Goal: Task Accomplishment & Management: Use online tool/utility

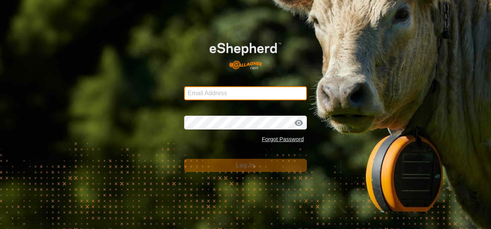
type input "[EMAIL_ADDRESS][DOMAIN_NAME]"
drag, startPoint x: 0, startPoint y: 0, endPoint x: 225, endPoint y: 94, distance: 244.1
click at [225, 94] on input "[EMAIL_ADDRESS][DOMAIN_NAME]" at bounding box center [245, 93] width 123 height 14
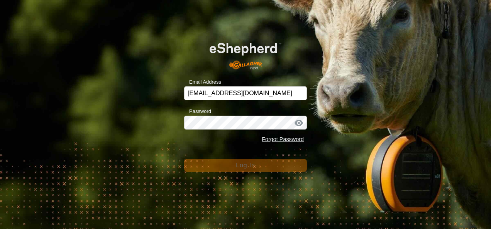
click at [268, 73] on img at bounding box center [245, 53] width 98 height 42
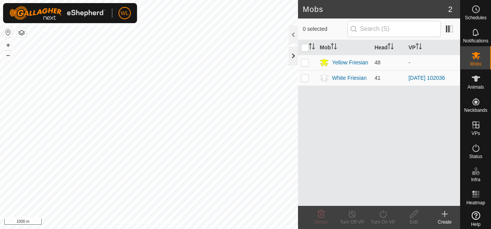
click at [292, 60] on div at bounding box center [293, 56] width 9 height 19
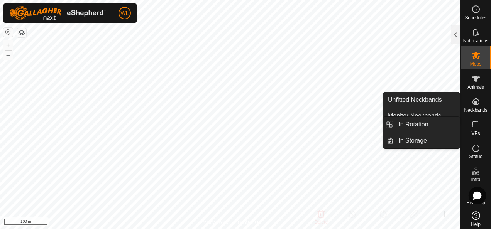
click at [476, 130] on es-virtualpaddocks-svg-icon at bounding box center [476, 125] width 14 height 12
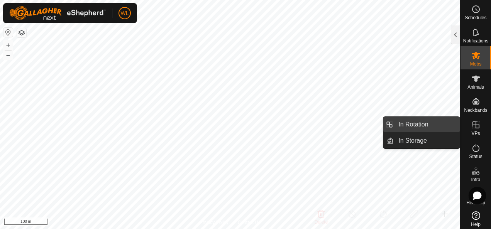
drag, startPoint x: 458, startPoint y: 127, endPoint x: 429, endPoint y: 130, distance: 29.1
click at [444, 127] on link "In Rotation" at bounding box center [426, 124] width 66 height 15
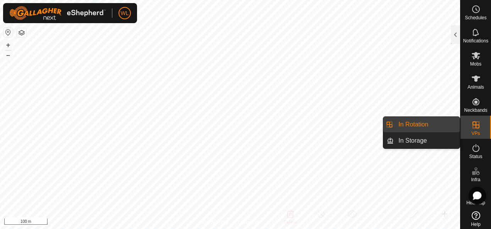
click at [425, 127] on link "In Rotation" at bounding box center [426, 124] width 66 height 15
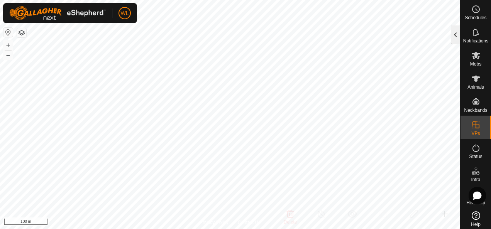
click at [459, 30] on div at bounding box center [455, 34] width 9 height 19
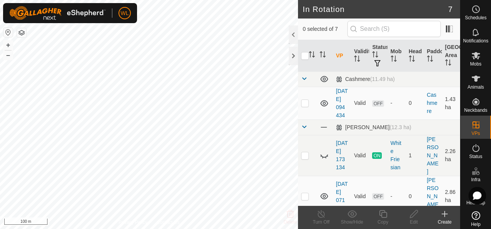
click at [447, 213] on icon at bounding box center [444, 213] width 9 height 9
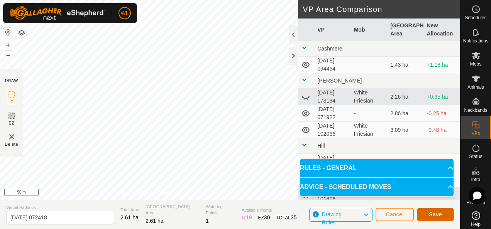
click at [422, 211] on button "Save" at bounding box center [435, 214] width 37 height 13
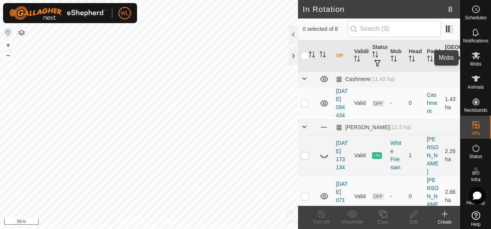
drag, startPoint x: 469, startPoint y: 56, endPoint x: 461, endPoint y: 56, distance: 8.5
click at [471, 56] on icon at bounding box center [475, 55] width 9 height 9
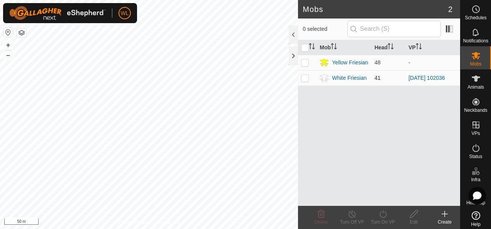
click at [303, 76] on p-checkbox at bounding box center [305, 78] width 8 height 6
checkbox input "true"
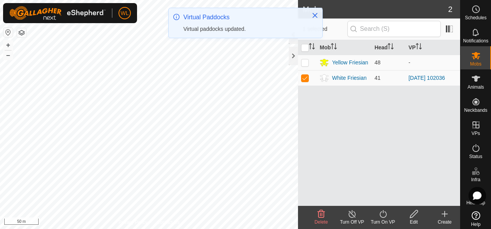
click at [385, 215] on icon at bounding box center [383, 213] width 10 height 9
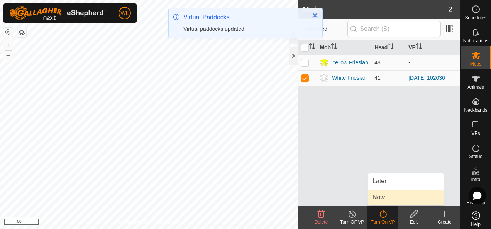
click at [391, 195] on link "Now" at bounding box center [406, 197] width 76 height 15
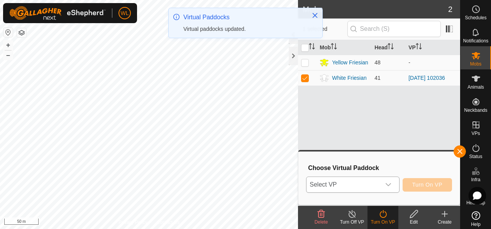
click at [376, 184] on span "Select VP" at bounding box center [343, 184] width 74 height 15
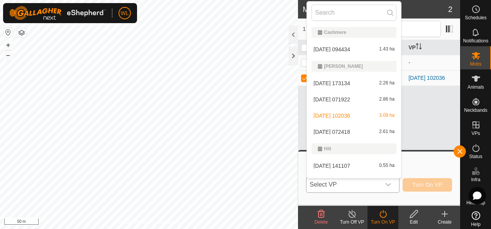
click at [351, 130] on li "2025-08-16 072418 2.61 ha" at bounding box center [354, 131] width 94 height 15
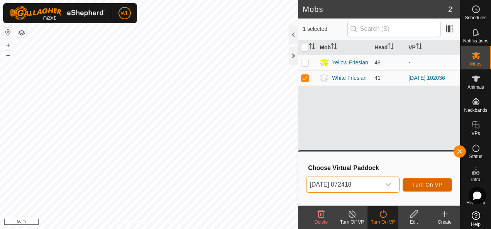
click at [429, 183] on span "Turn On VP" at bounding box center [427, 185] width 30 height 6
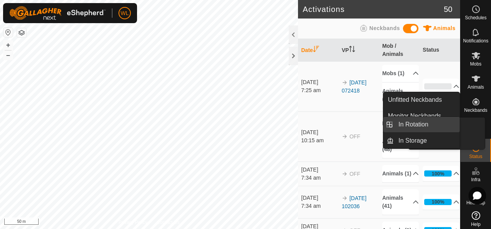
drag, startPoint x: 466, startPoint y: 117, endPoint x: 433, endPoint y: 120, distance: 33.3
click at [471, 127] on icon at bounding box center [475, 124] width 9 height 9
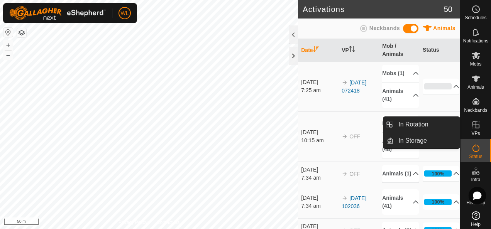
click at [472, 128] on icon at bounding box center [475, 124] width 9 height 9
click at [433, 123] on link "In Rotation" at bounding box center [426, 124] width 66 height 15
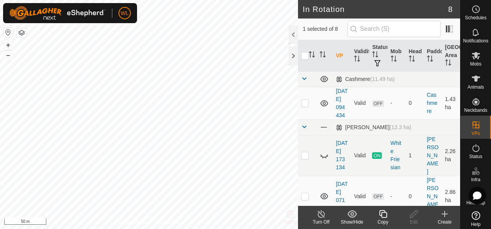
click at [442, 221] on div "Create" at bounding box center [444, 222] width 31 height 7
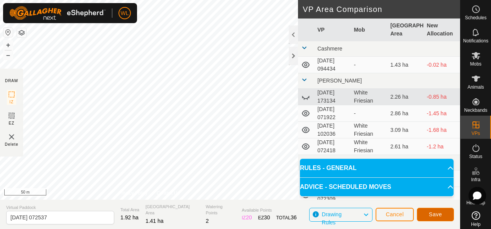
click at [422, 211] on button "Save" at bounding box center [435, 214] width 37 height 13
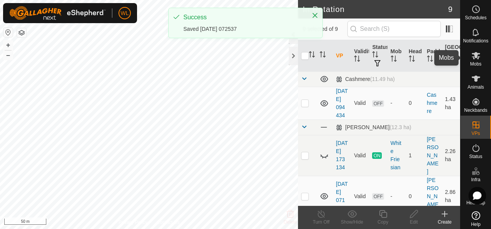
click at [478, 62] on span "Mobs" at bounding box center [475, 64] width 11 height 5
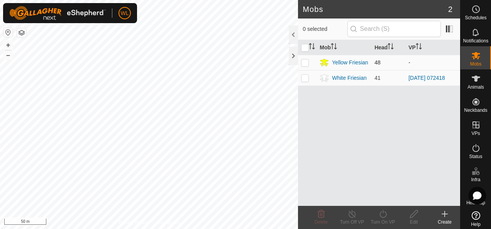
click at [308, 61] on p-checkbox at bounding box center [305, 62] width 8 height 6
checkbox input "true"
click at [387, 212] on turn-on-svg-icon at bounding box center [382, 213] width 31 height 9
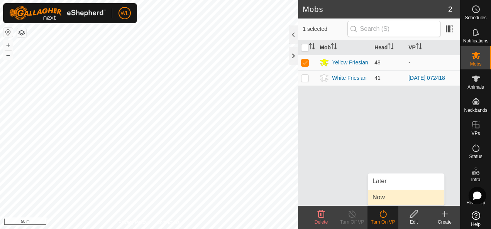
click at [386, 192] on link "Now" at bounding box center [406, 197] width 76 height 15
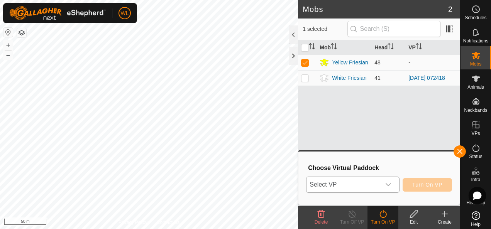
click at [380, 187] on span "Select VP" at bounding box center [343, 184] width 74 height 15
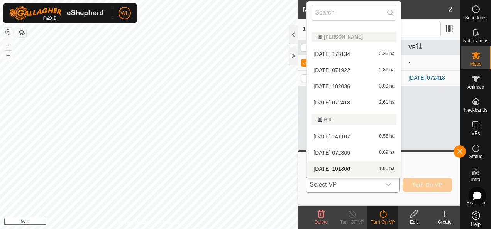
scroll to position [44, 0]
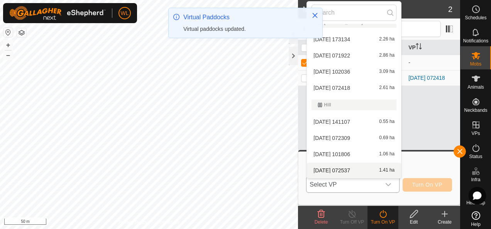
click at [351, 168] on li "2025-08-16 072537 1.41 ha" at bounding box center [354, 170] width 94 height 15
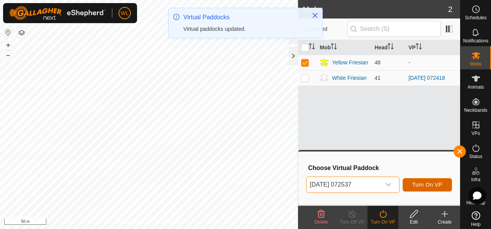
click at [430, 187] on span "Turn On VP" at bounding box center [427, 185] width 30 height 6
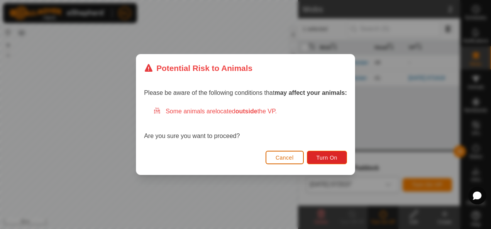
click at [295, 155] on button "Cancel" at bounding box center [284, 157] width 38 height 13
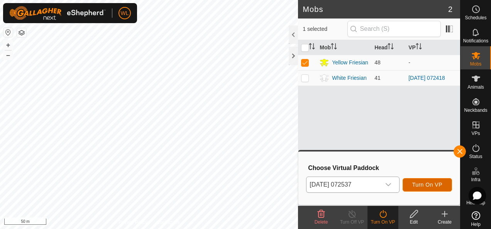
click at [426, 186] on span "Turn On VP" at bounding box center [427, 185] width 30 height 6
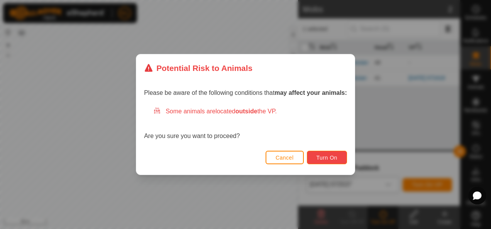
click at [328, 162] on button "Turn On" at bounding box center [327, 157] width 40 height 13
